Goal: Find specific page/section: Find specific page/section

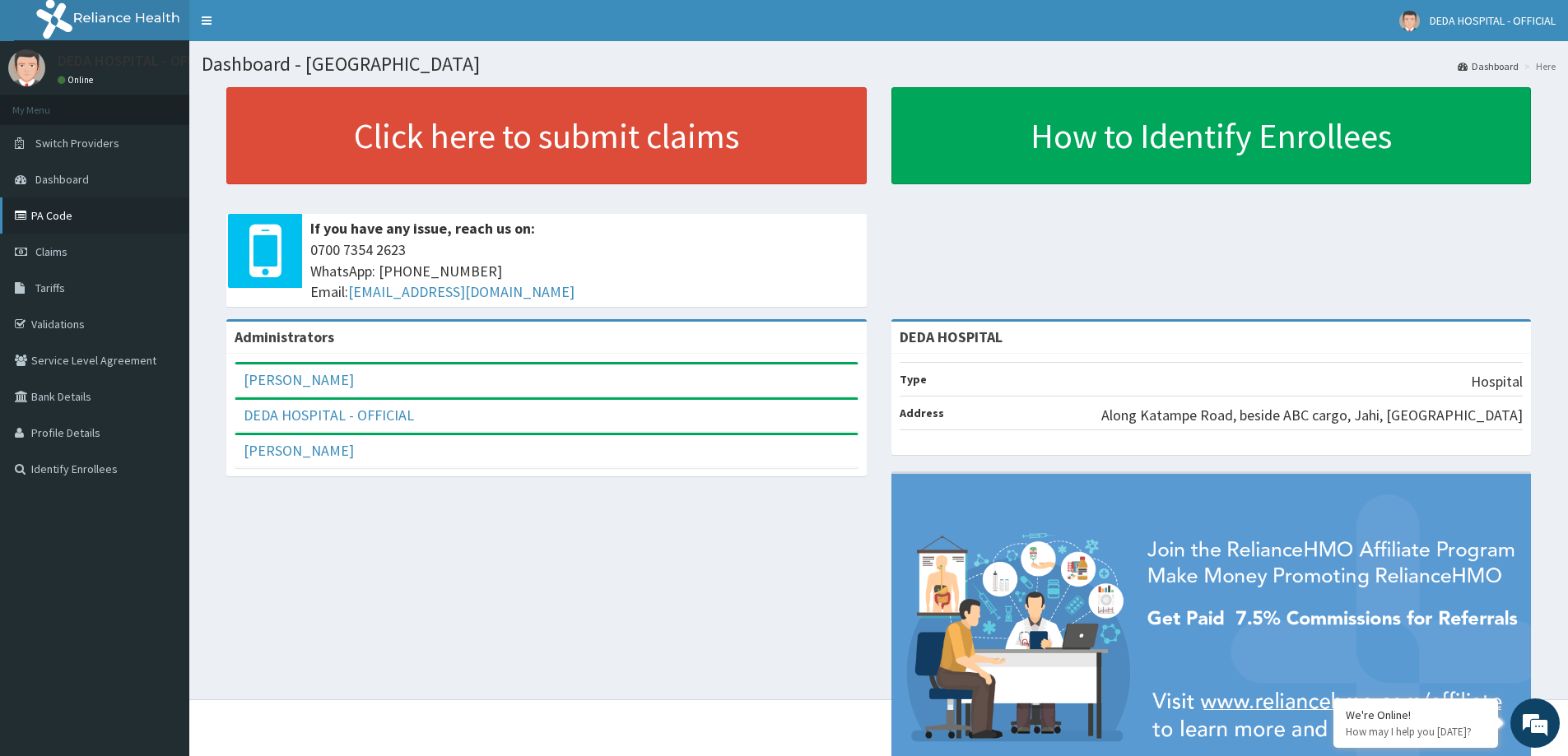
click at [57, 214] on link "PA Code" at bounding box center [94, 215] width 189 height 36
click at [44, 216] on link "PA Code" at bounding box center [94, 215] width 189 height 36
